Goal: Task Accomplishment & Management: Manage account settings

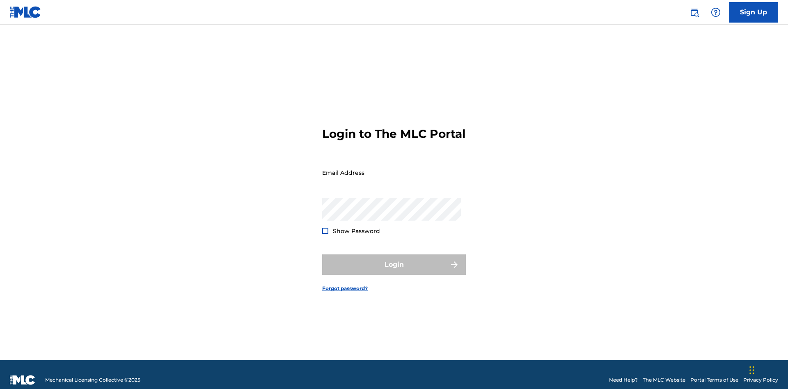
scroll to position [11, 0]
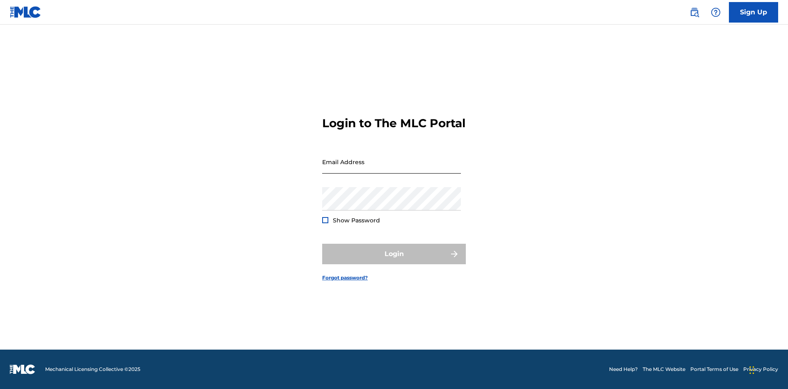
click at [392, 169] on input "Email Address" at bounding box center [391, 161] width 139 height 23
type input "[PERSON_NAME][EMAIL_ADDRESS][PERSON_NAME][DOMAIN_NAME]"
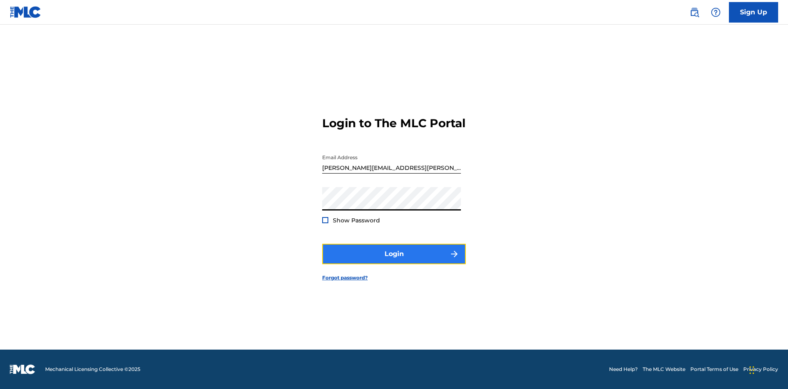
click at [394, 261] on button "Login" at bounding box center [394, 254] width 144 height 21
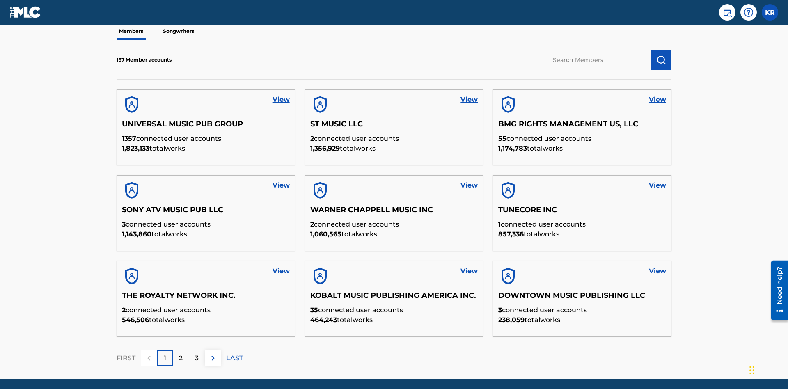
click at [598, 60] on input "text" at bounding box center [598, 60] width 106 height 21
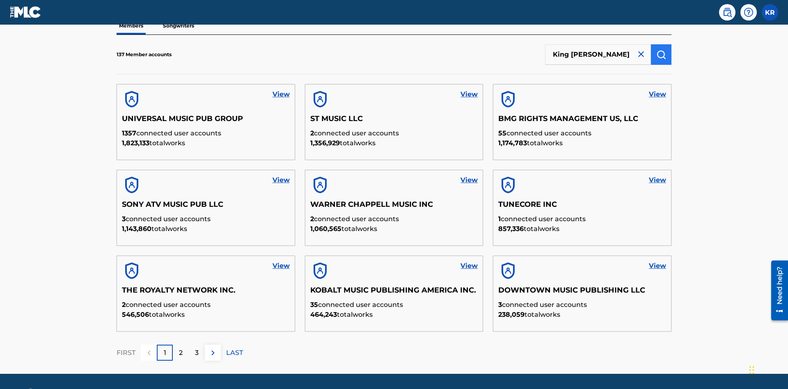
type input "King [PERSON_NAME]"
click at [661, 54] on img "submit" at bounding box center [662, 55] width 10 height 10
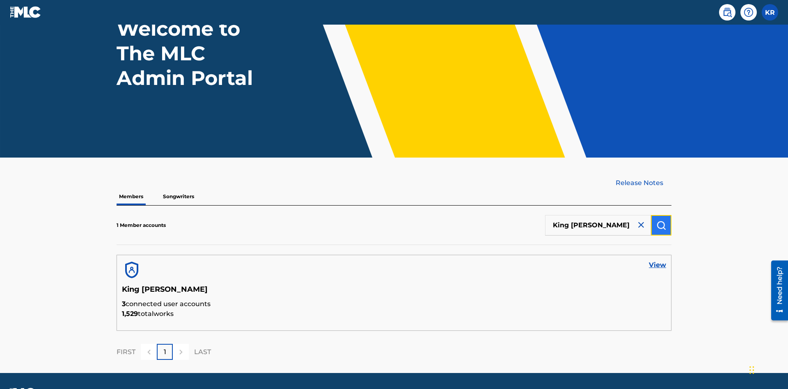
scroll to position [92, 0]
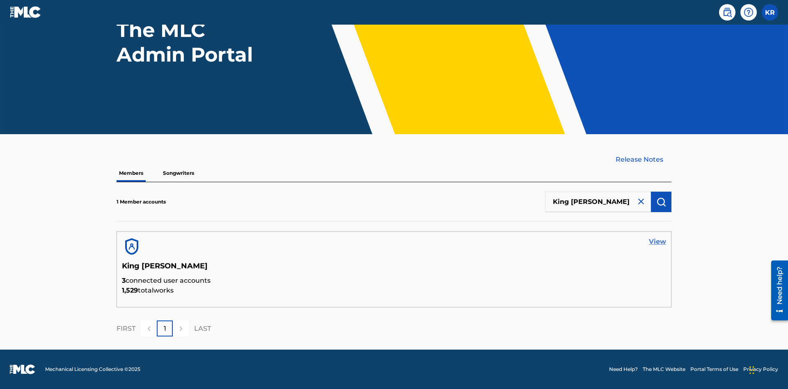
click at [658, 242] on link "View" at bounding box center [657, 242] width 17 height 10
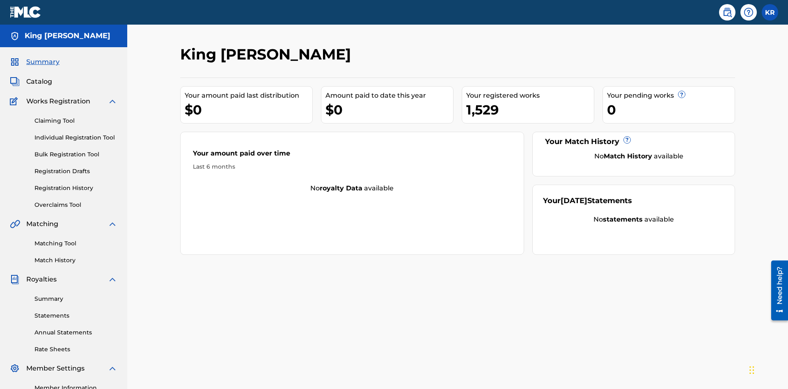
scroll to position [103, 0]
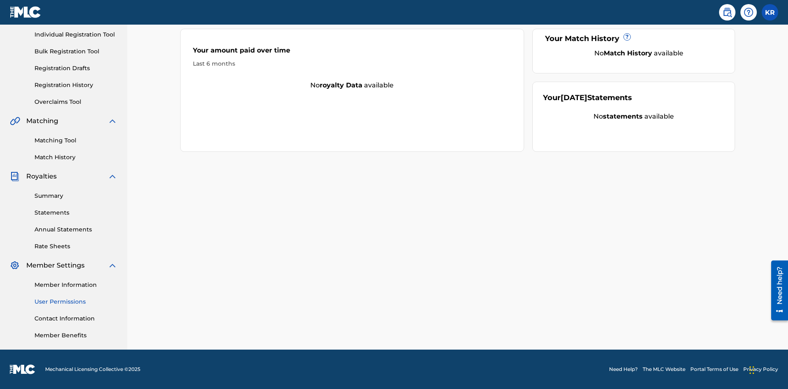
click at [76, 302] on link "User Permissions" at bounding box center [75, 302] width 83 height 9
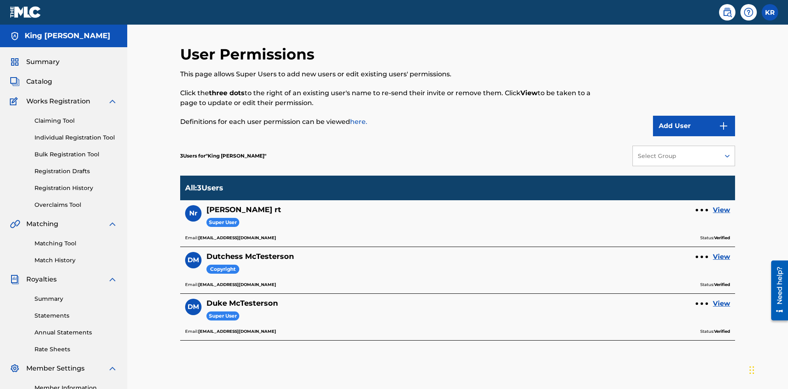
scroll to position [103, 0]
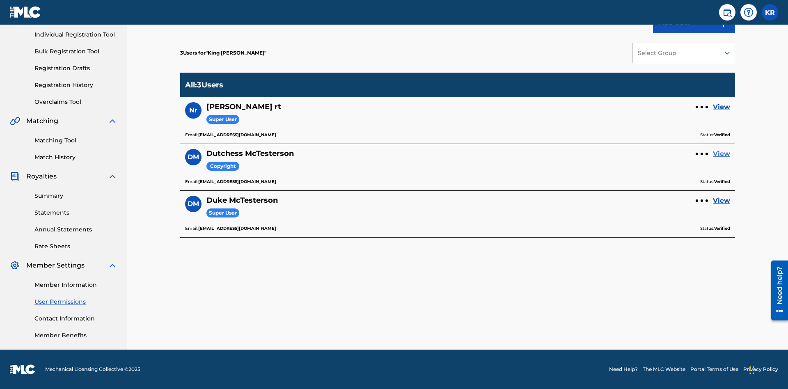
click at [722, 154] on link "View" at bounding box center [721, 154] width 17 height 10
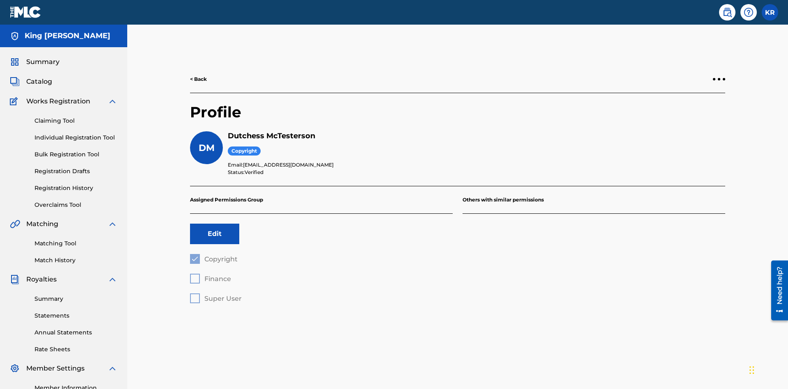
scroll to position [103, 0]
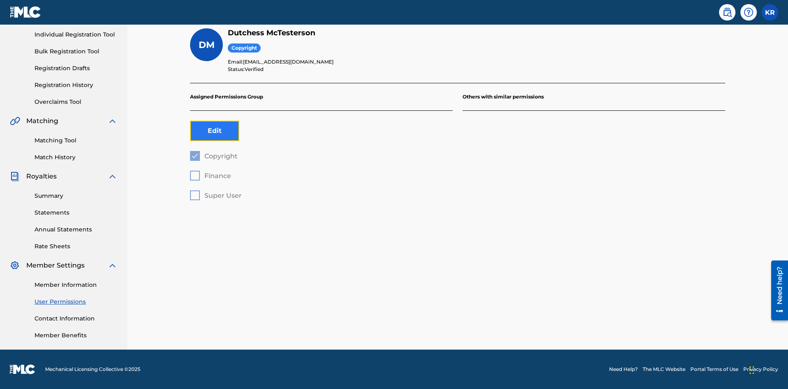
click at [215, 131] on button "Edit" at bounding box center [214, 131] width 49 height 21
